Goal: Book appointment/travel/reservation

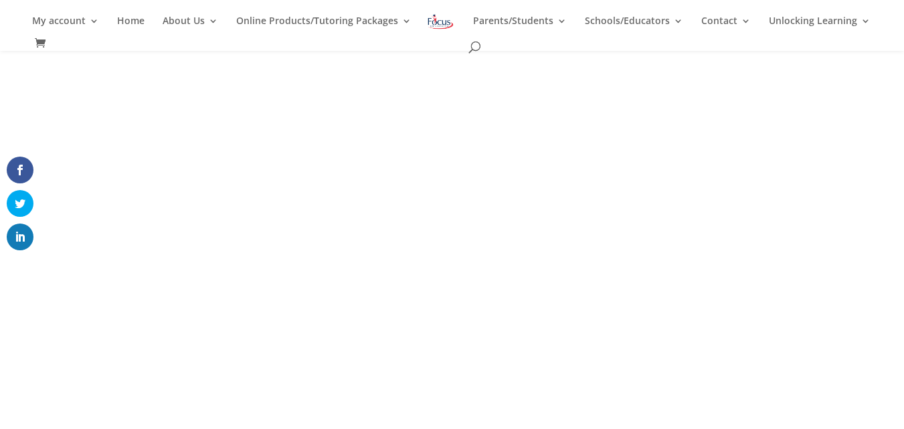
scroll to position [155, 0]
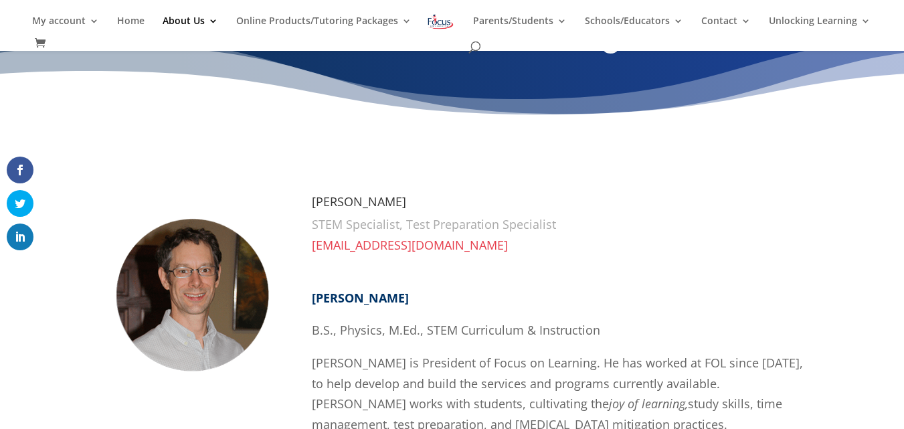
scroll to position [58, 0]
